Goal: Task Accomplishment & Management: Manage account settings

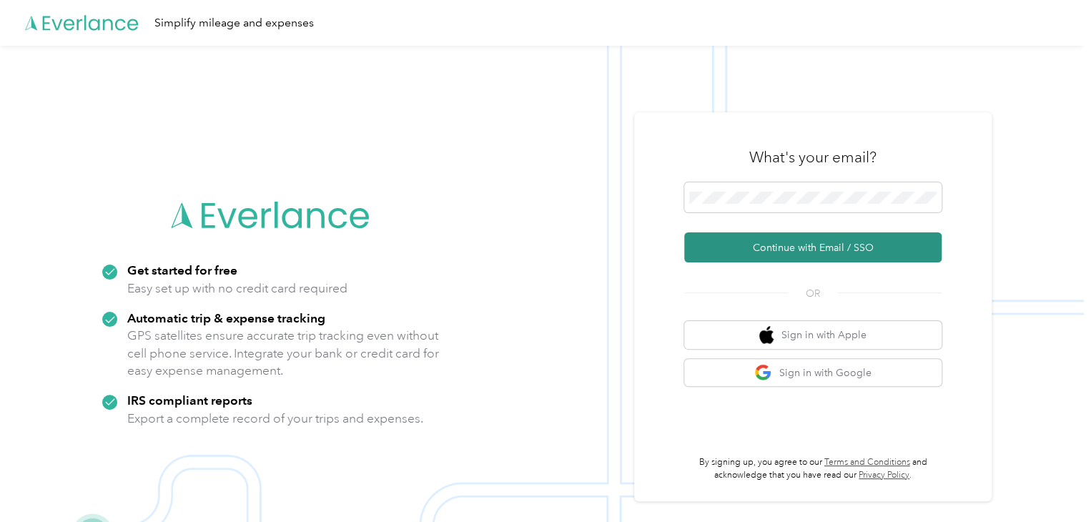
click at [794, 245] on button "Continue with Email / SSO" at bounding box center [812, 247] width 257 height 30
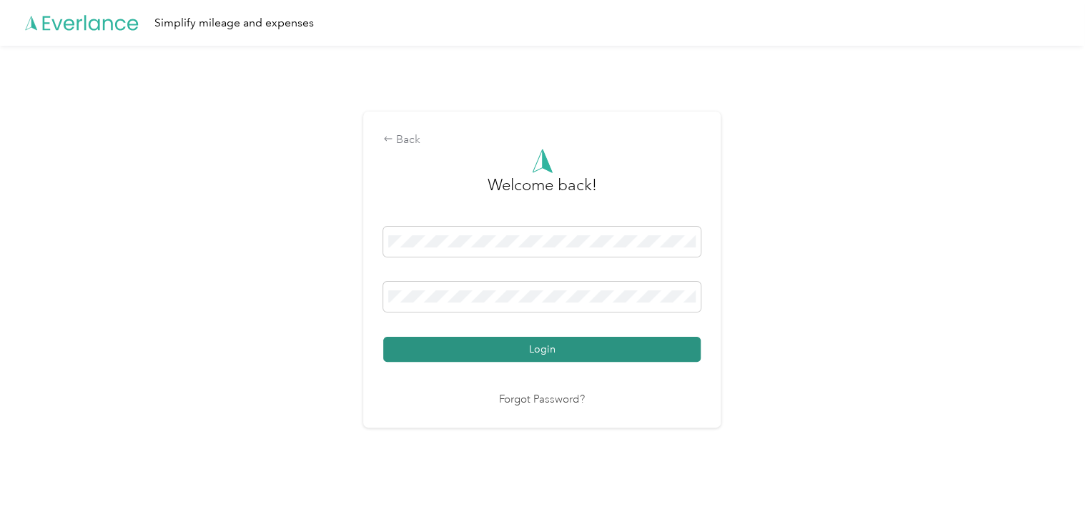
click at [562, 349] on button "Login" at bounding box center [542, 349] width 318 height 25
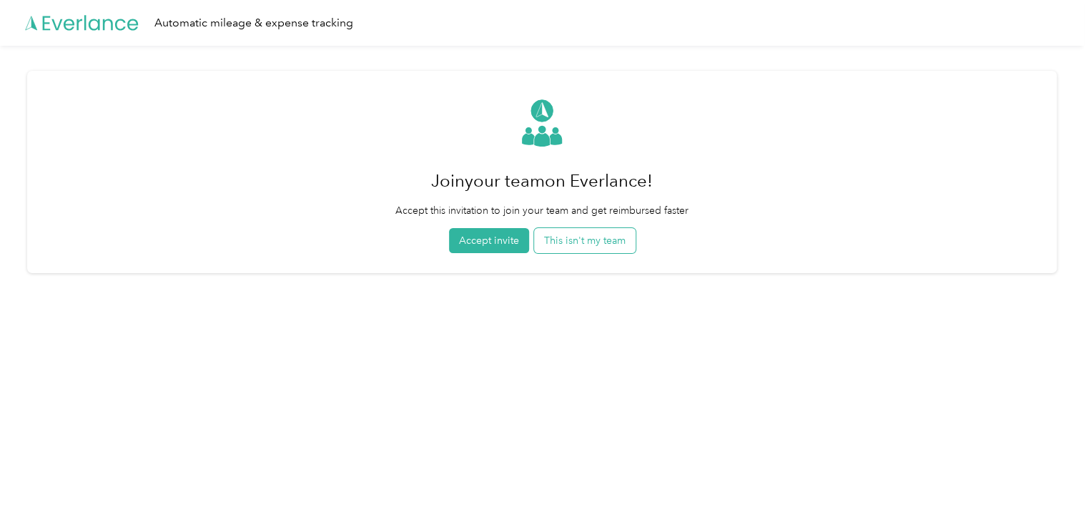
click at [618, 243] on button "This isn't my team" at bounding box center [585, 240] width 102 height 25
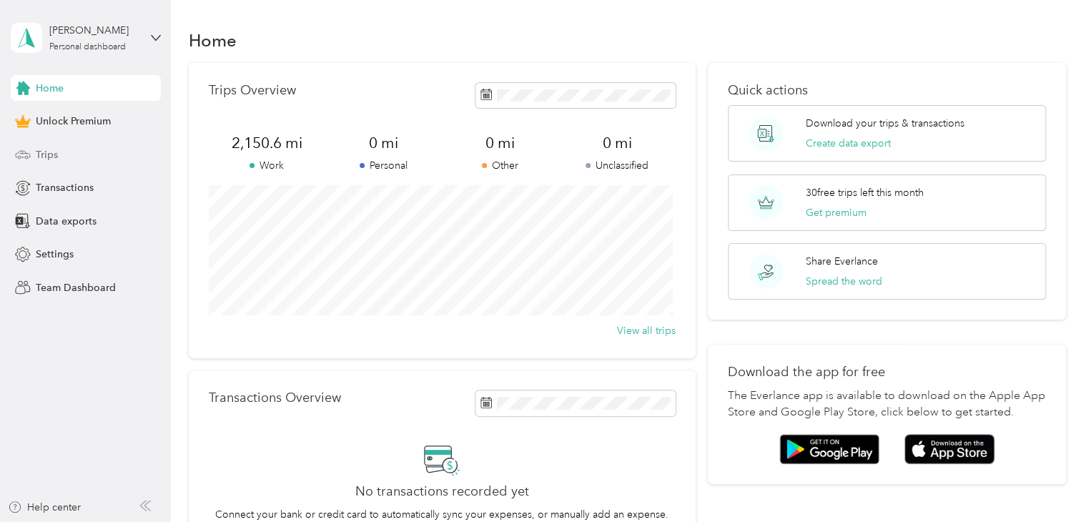
click at [42, 155] on span "Trips" at bounding box center [47, 154] width 22 height 15
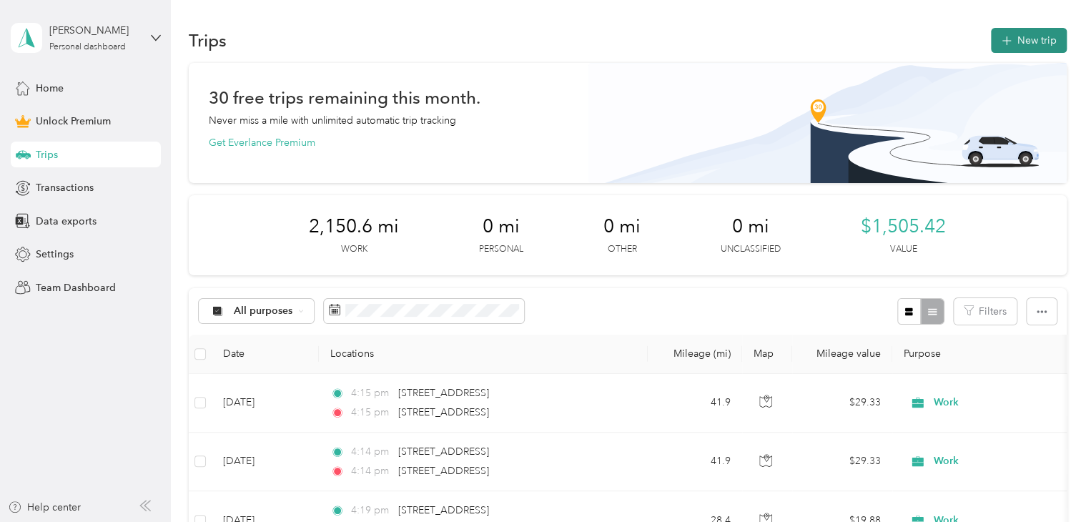
click at [1023, 44] on button "New trip" at bounding box center [1029, 40] width 76 height 25
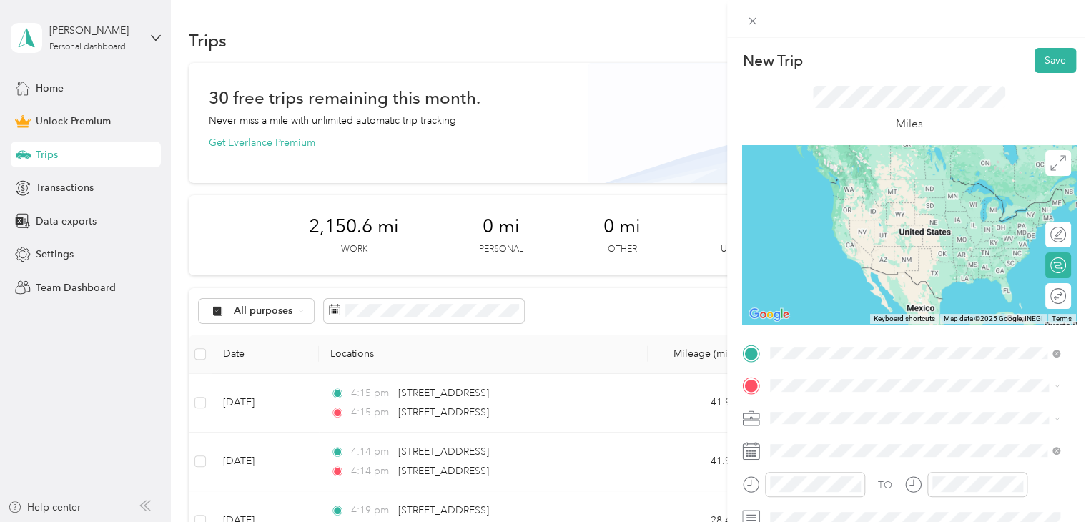
click at [834, 182] on span "[STREET_ADDRESS][US_STATE]" at bounding box center [868, 178] width 143 height 13
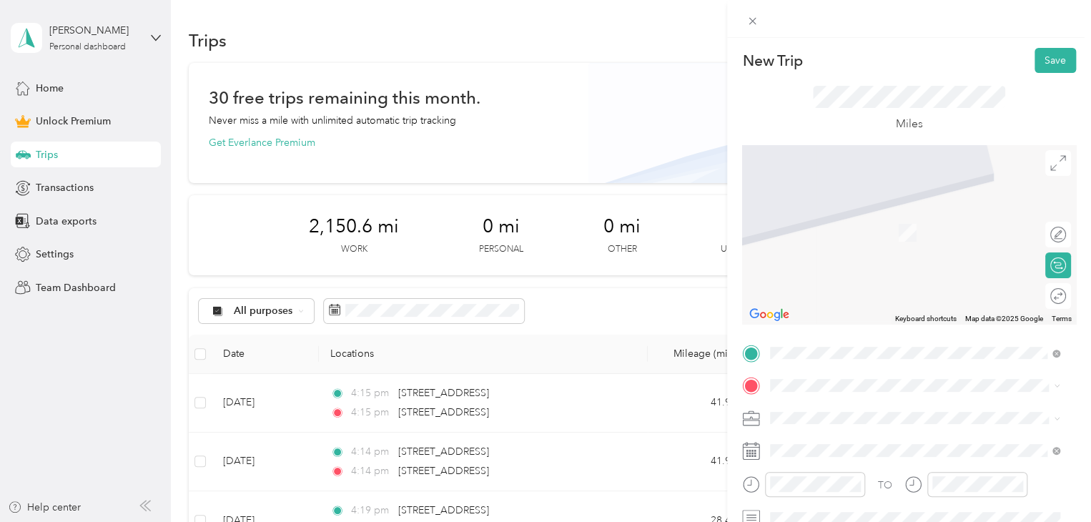
click at [840, 211] on span "[STREET_ADDRESS][US_STATE]" at bounding box center [868, 204] width 143 height 13
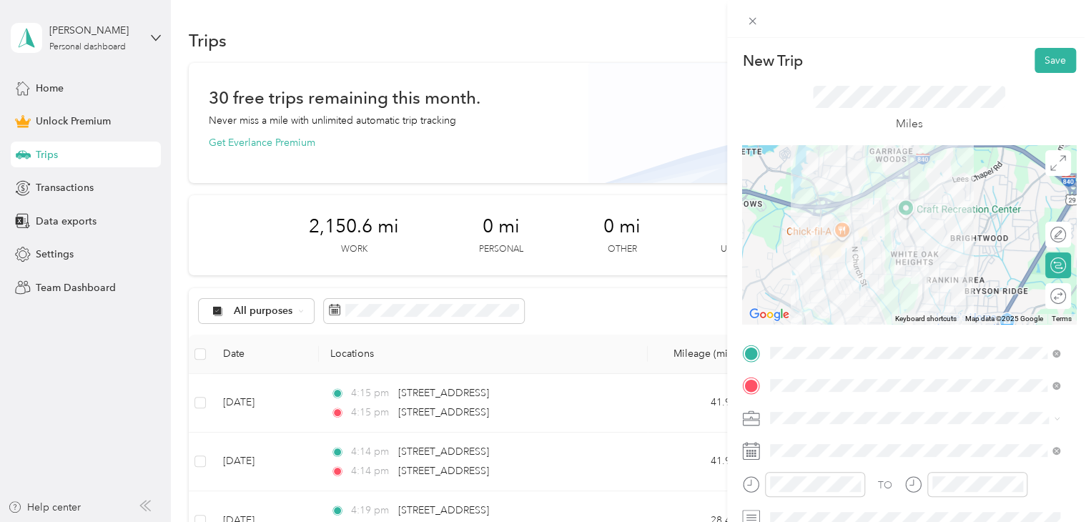
click at [888, 233] on div at bounding box center [909, 234] width 334 height 179
click at [898, 246] on div at bounding box center [909, 234] width 334 height 179
click at [901, 230] on div at bounding box center [909, 234] width 334 height 179
click at [789, 219] on li "Work" at bounding box center [915, 209] width 300 height 25
click at [1036, 55] on button "Save" at bounding box center [1055, 60] width 41 height 25
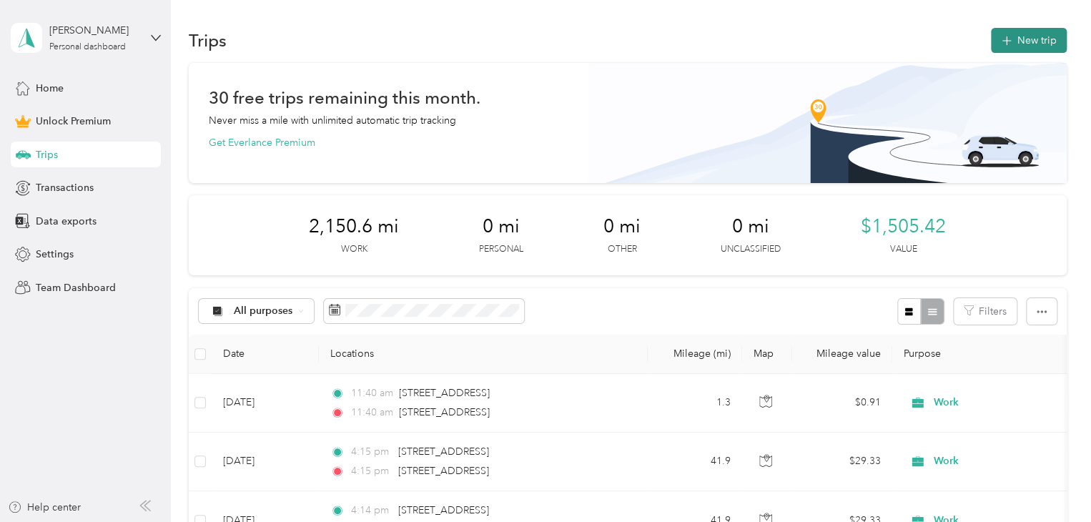
click at [1035, 43] on button "New trip" at bounding box center [1029, 40] width 76 height 25
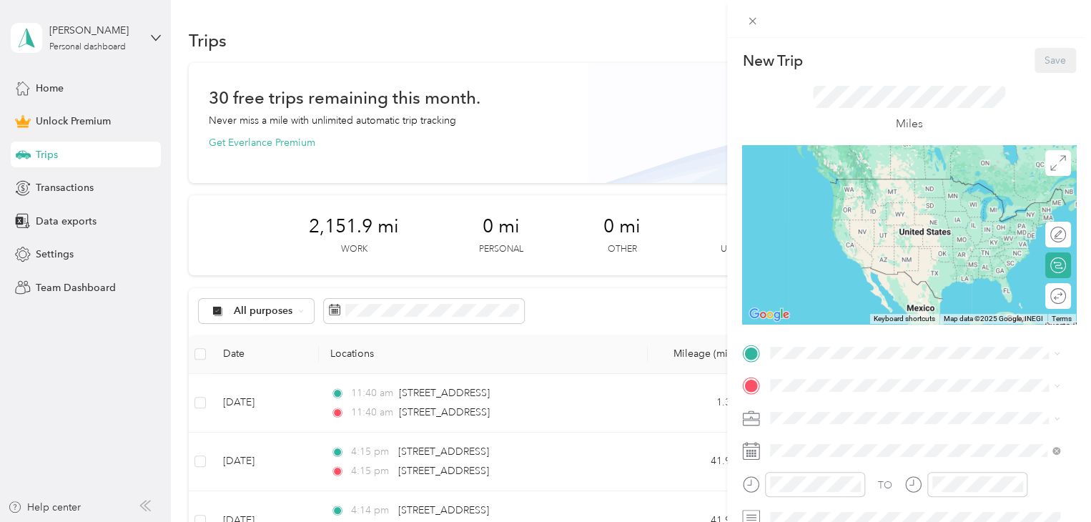
click at [599, 69] on div "New Trip Save This trip cannot be edited because it is either under review, app…" at bounding box center [545, 261] width 1091 height 522
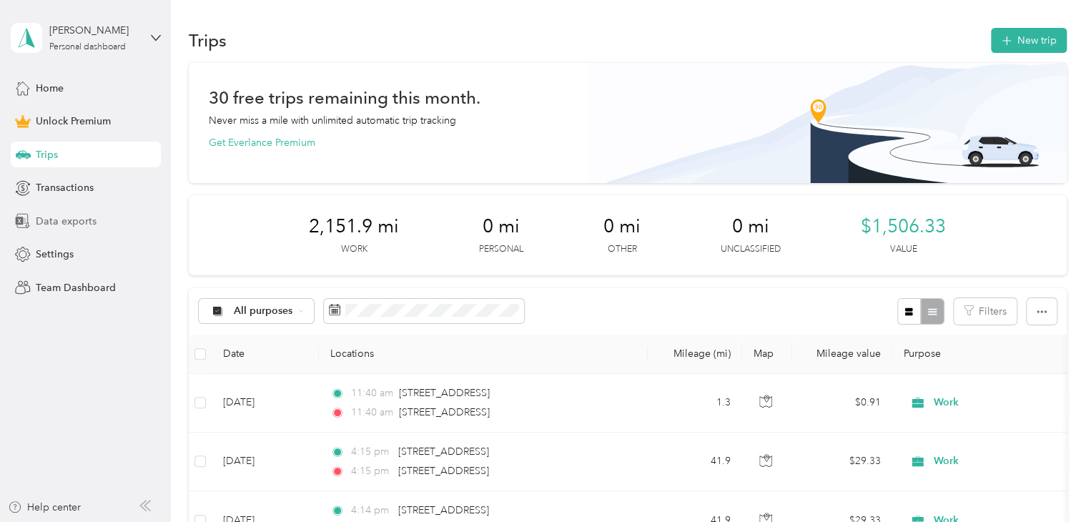
click at [58, 220] on span "Data exports" at bounding box center [66, 221] width 61 height 15
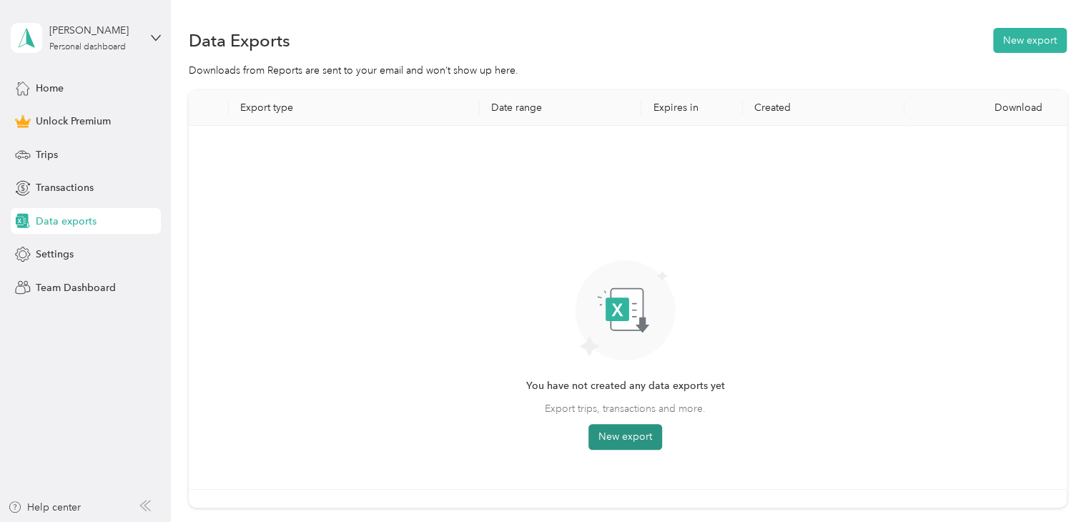
click at [609, 438] on button "New export" at bounding box center [626, 437] width 74 height 26
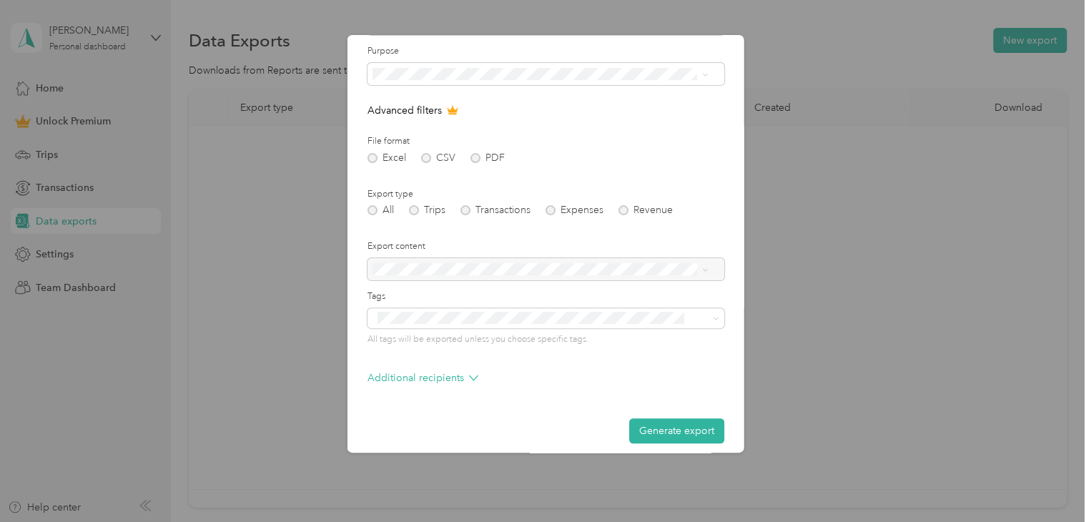
scroll to position [102, 0]
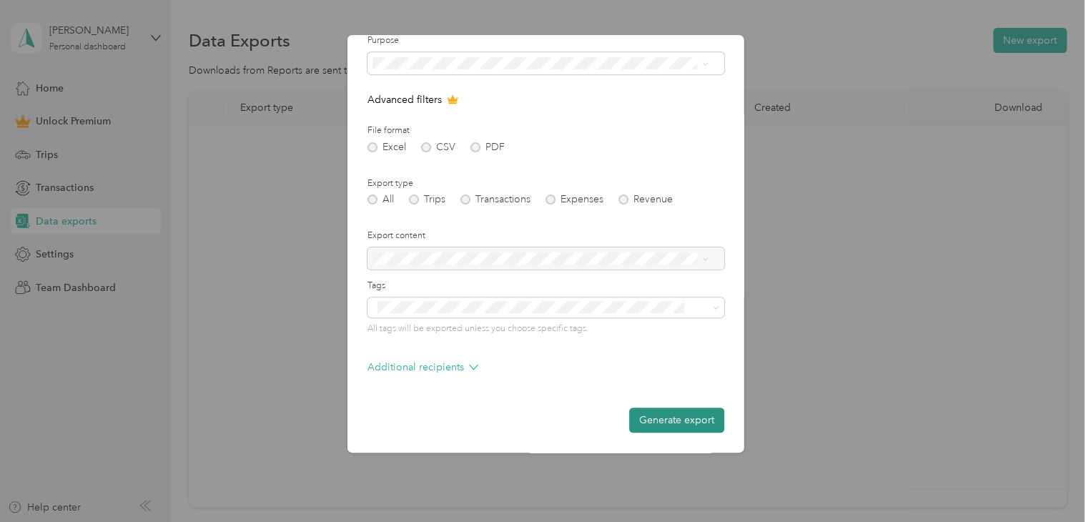
click at [649, 421] on button "Generate export" at bounding box center [676, 420] width 95 height 25
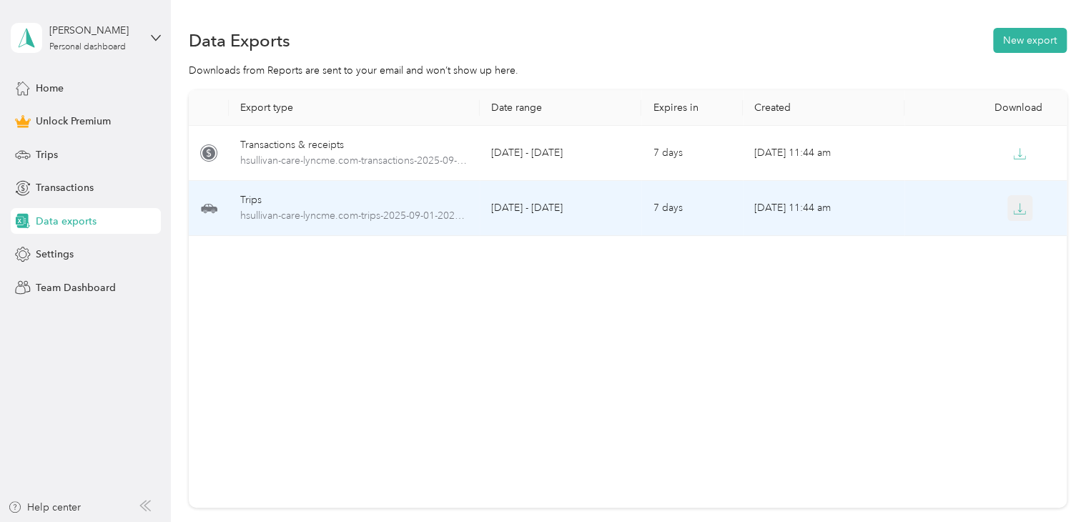
click at [1021, 205] on icon "button" at bounding box center [1019, 208] width 13 height 13
